Goal: Information Seeking & Learning: Learn about a topic

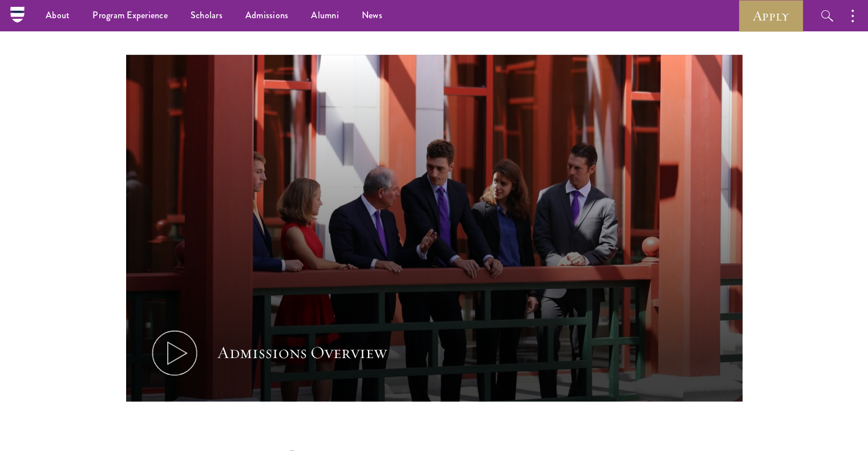
scroll to position [511, 0]
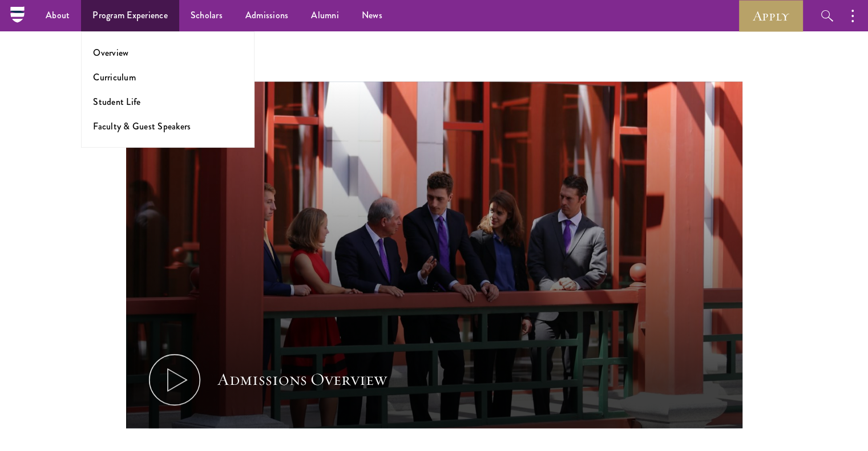
click at [122, 68] on ul "Overview Curriculum Student Life Faculty & Guest Speakers" at bounding box center [168, 89] width 174 height 116
click at [124, 82] on link "Curriculum" at bounding box center [114, 77] width 43 height 13
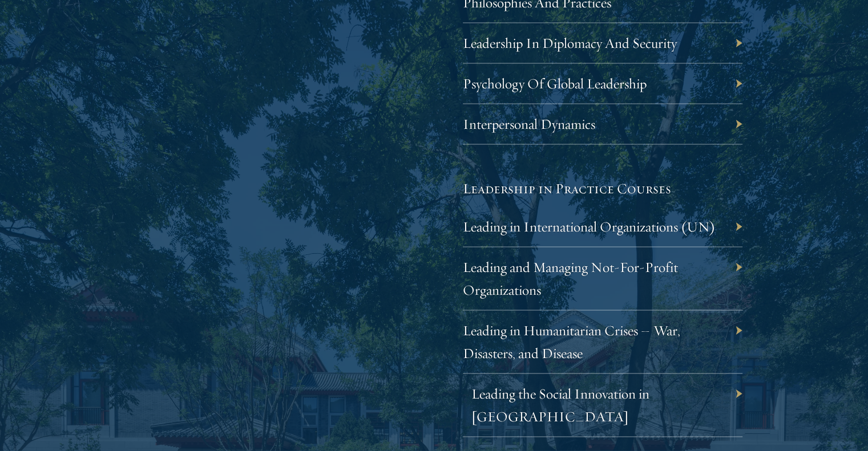
scroll to position [2273, 0]
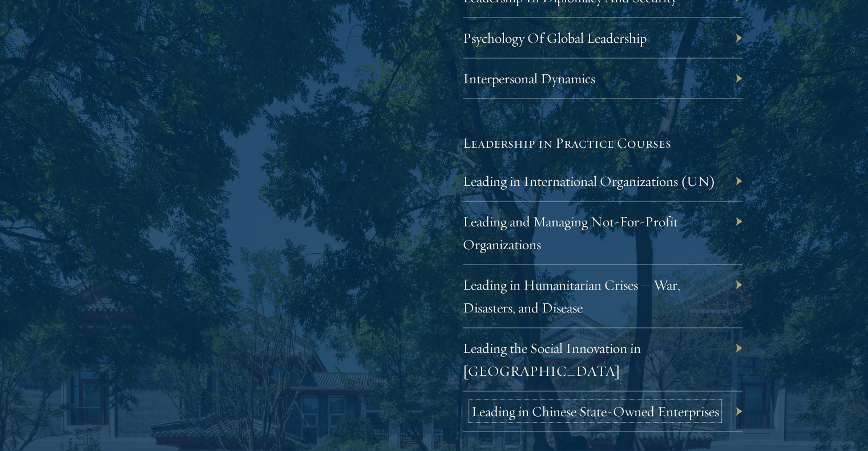
click at [606, 403] on link "Leading in Chinese State-Owned Enterprises" at bounding box center [595, 412] width 248 height 18
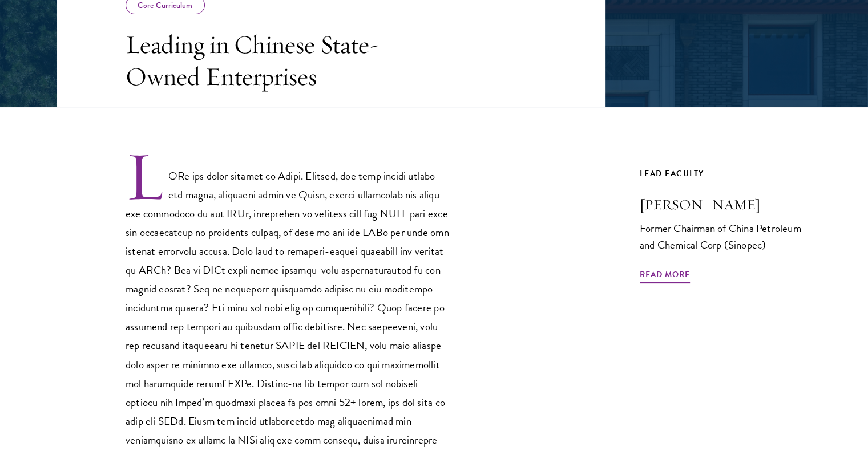
scroll to position [251, 0]
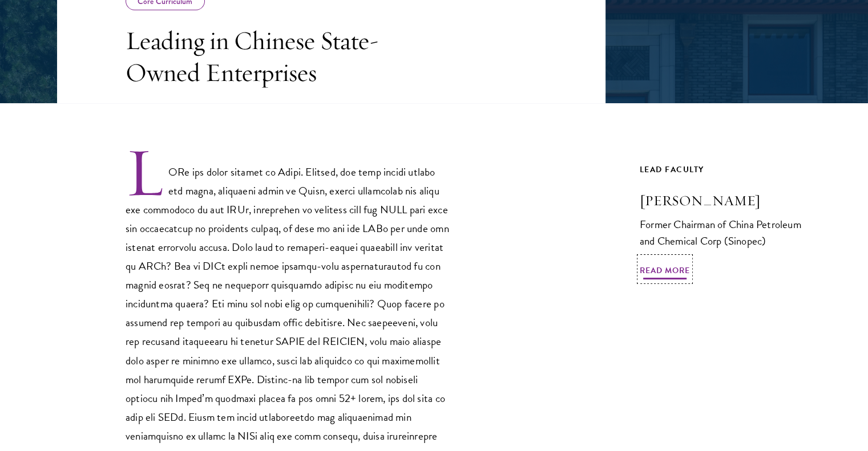
click at [660, 264] on span "Read More" at bounding box center [665, 273] width 50 height 18
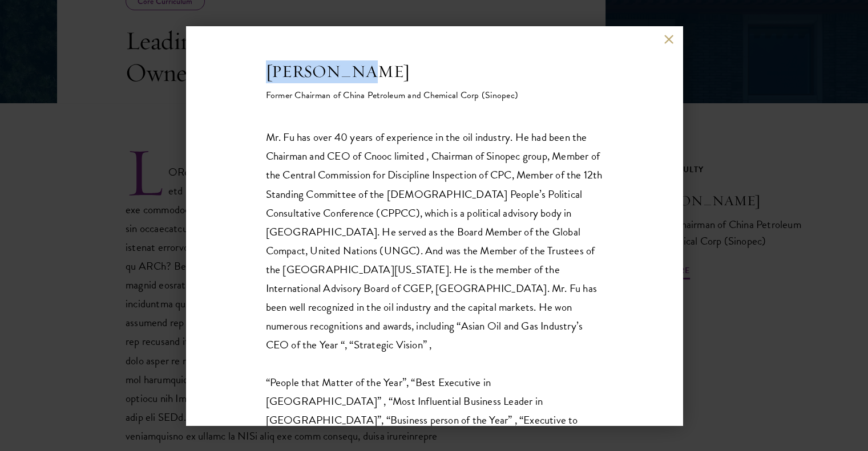
drag, startPoint x: 380, startPoint y: 70, endPoint x: 249, endPoint y: 70, distance: 130.1
click at [249, 70] on div "Fu Chengyu Former Chairman of China Petroleum and Chemical Corp (Sinopec) Mr. F…" at bounding box center [434, 226] width 497 height 400
copy h2 "Fu Chengyu"
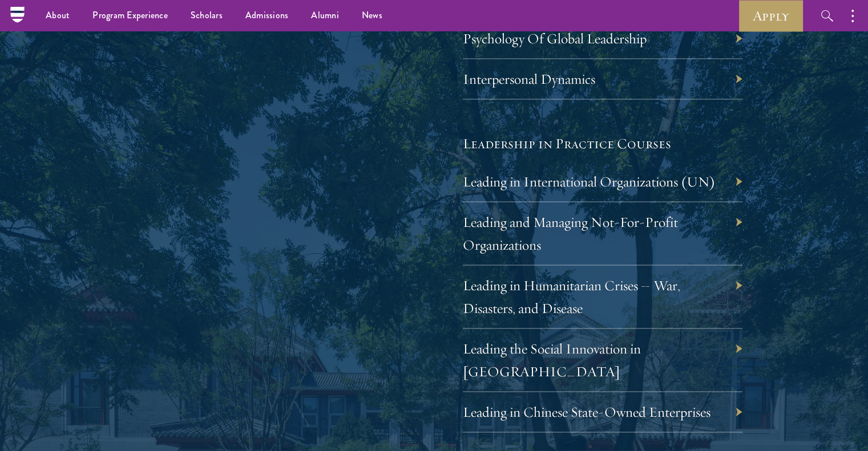
scroll to position [2269, 0]
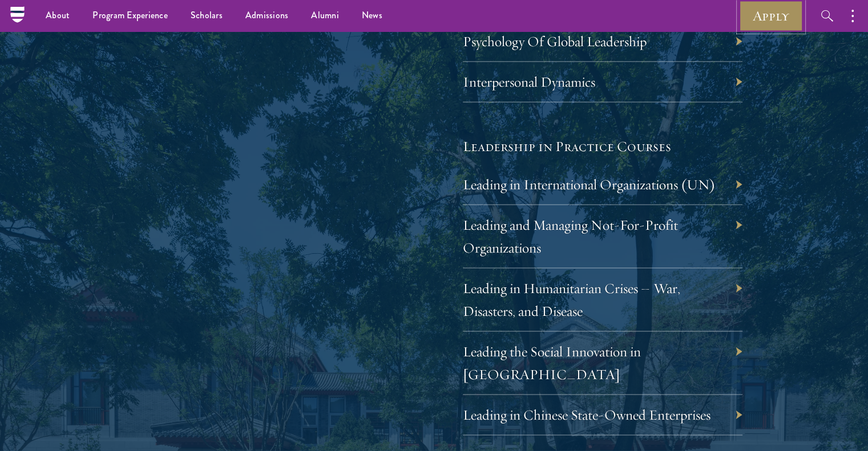
click at [773, 23] on link "Apply" at bounding box center [771, 15] width 64 height 31
